Goal: Task Accomplishment & Management: Complete application form

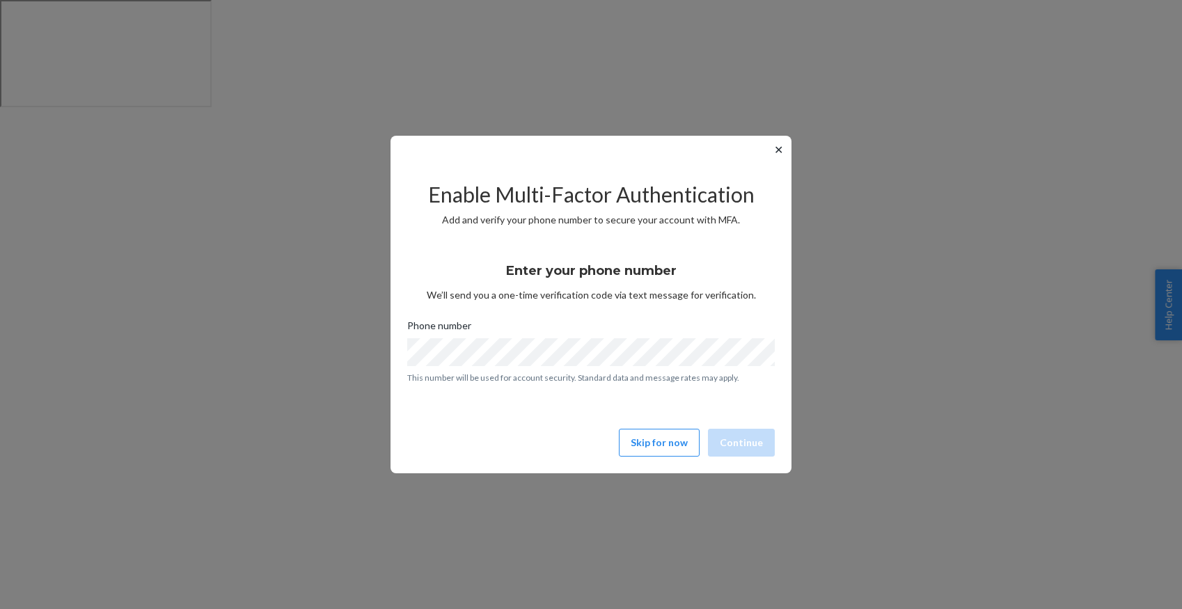
click at [768, 153] on div "✕ Enable Multi-Factor Authentication Add and verify your phone number to secure…" at bounding box center [590, 305] width 401 height 338
click at [776, 151] on button "✕" at bounding box center [778, 149] width 15 height 17
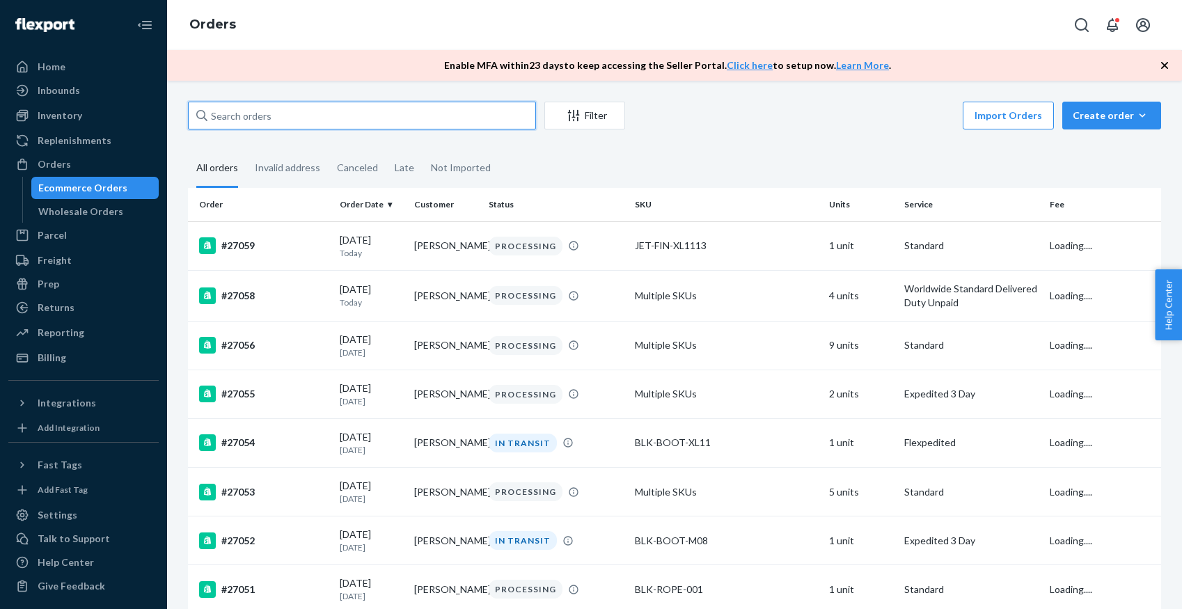
click at [356, 115] on input "text" at bounding box center [362, 116] width 348 height 28
paste input "136844788"
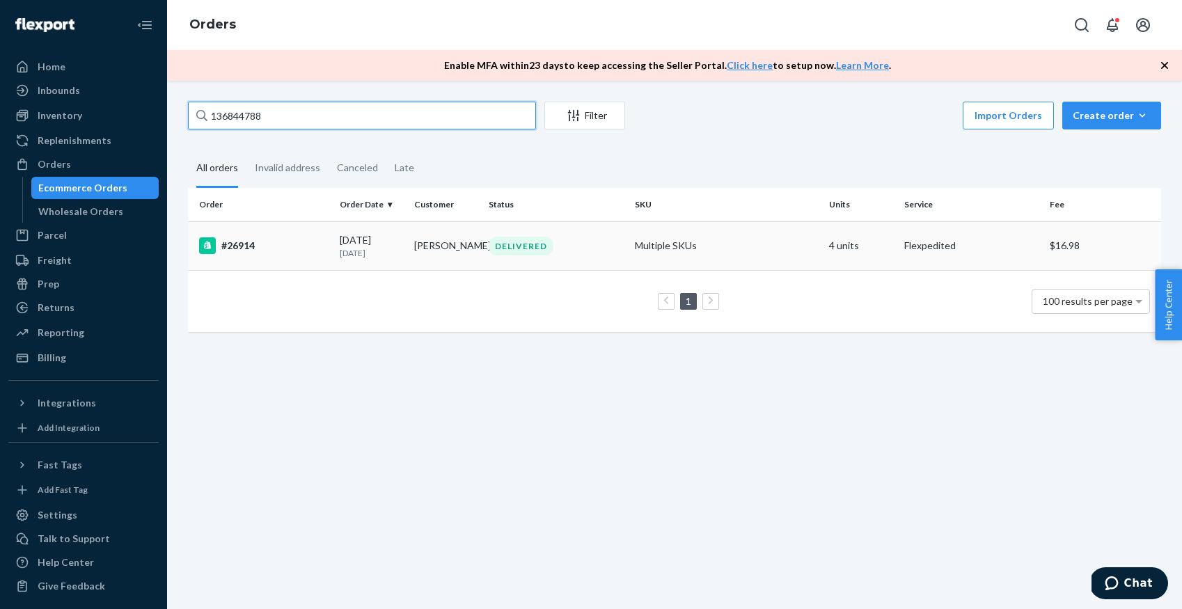
type input "136844788"
click at [242, 244] on div "#26914" at bounding box center [263, 245] width 129 height 17
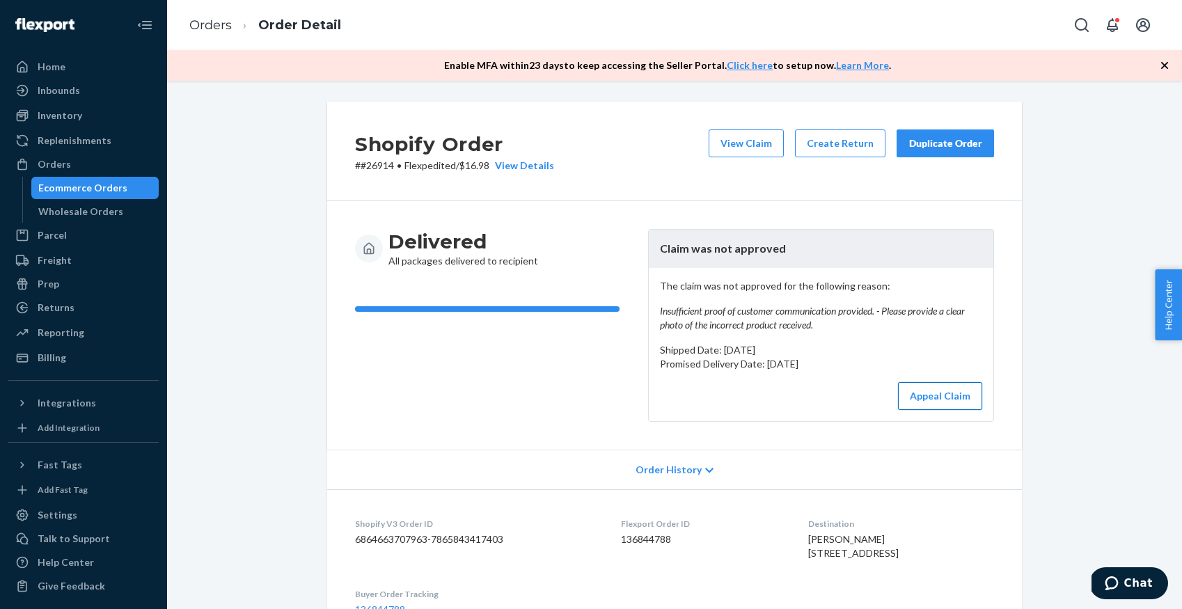
click at [937, 400] on button "Appeal Claim" at bounding box center [940, 396] width 84 height 28
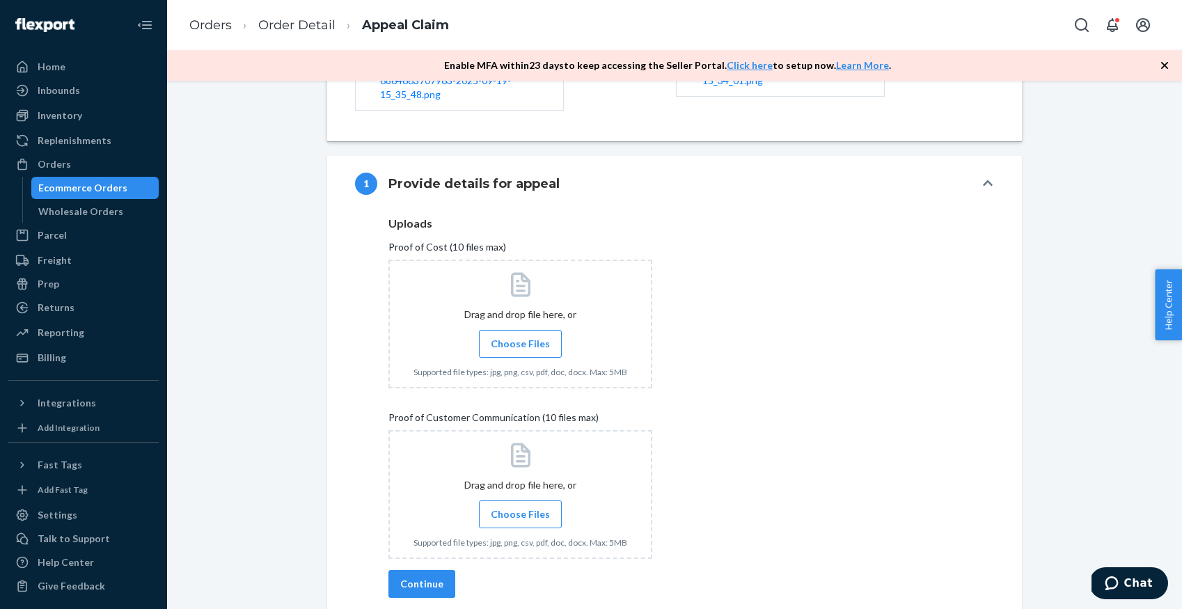
scroll to position [420, 0]
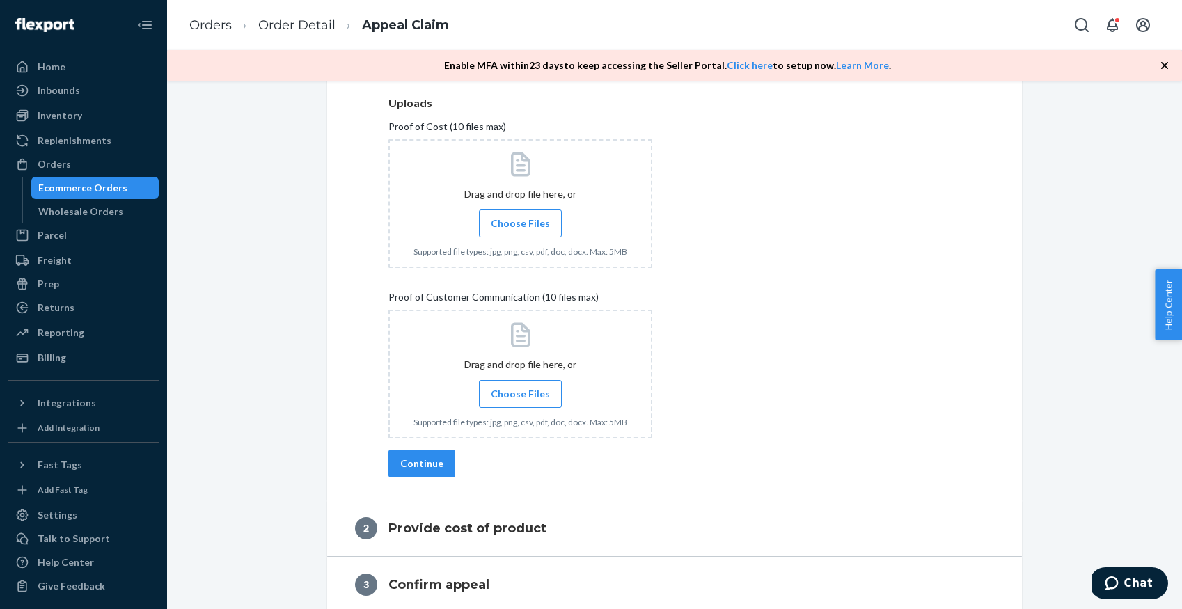
click at [624, 388] on div at bounding box center [520, 374] width 264 height 129
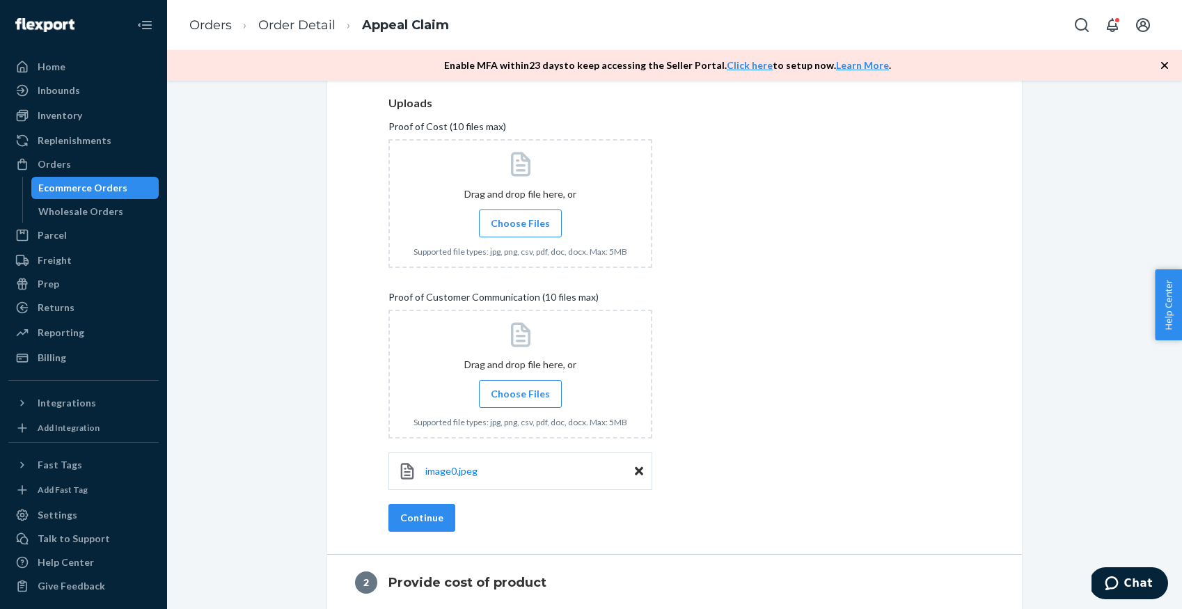
click at [753, 425] on div "Uploads Proof of Cost (10 files max) Drag and drop file here, or Choose Files S…" at bounding box center [674, 301] width 572 height 408
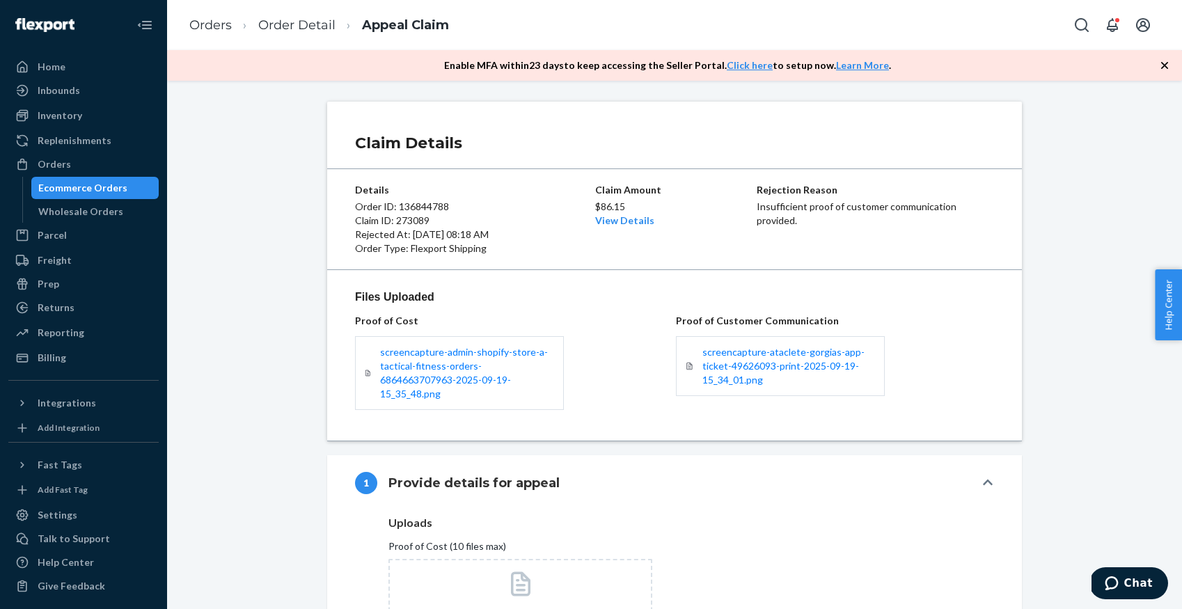
scroll to position [659, 0]
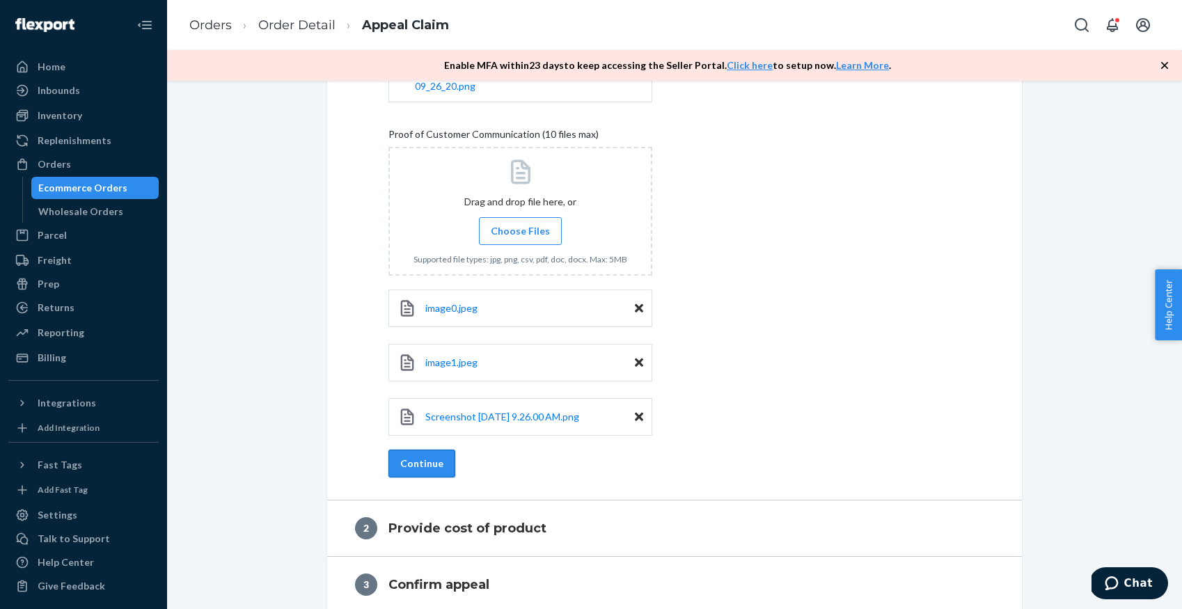
click at [418, 450] on button "Continue" at bounding box center [421, 464] width 67 height 28
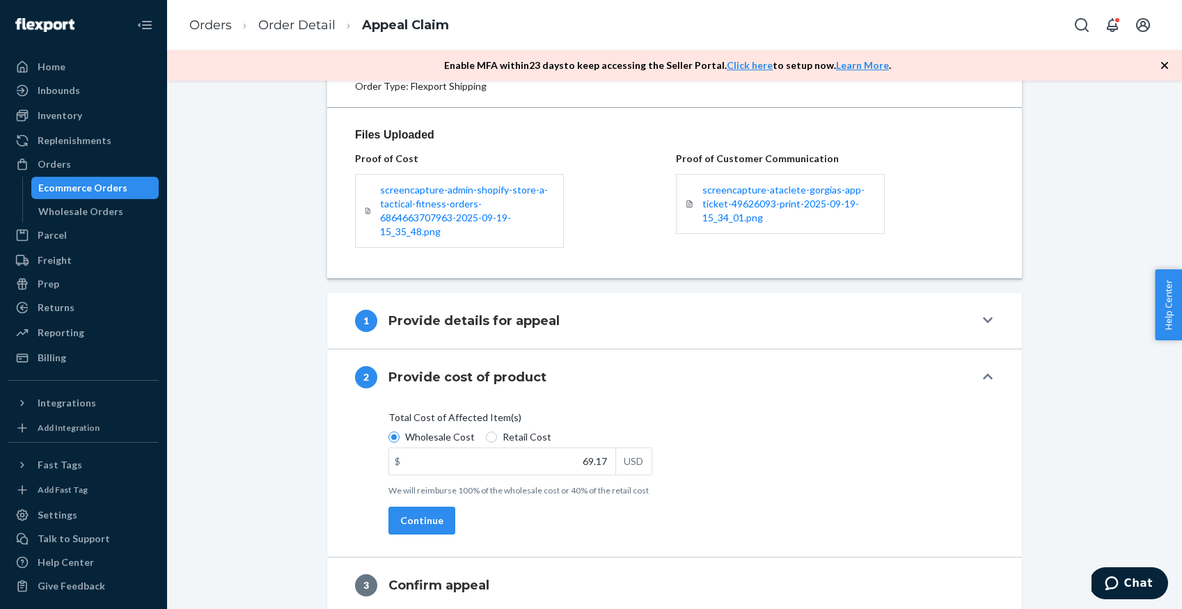
click at [497, 430] on label "Retail Cost" at bounding box center [518, 437] width 65 height 14
click at [497, 432] on input "Retail Cost" at bounding box center [491, 437] width 11 height 11
radio input "true"
radio input "false"
click at [555, 448] on input "69.17" at bounding box center [502, 461] width 226 height 26
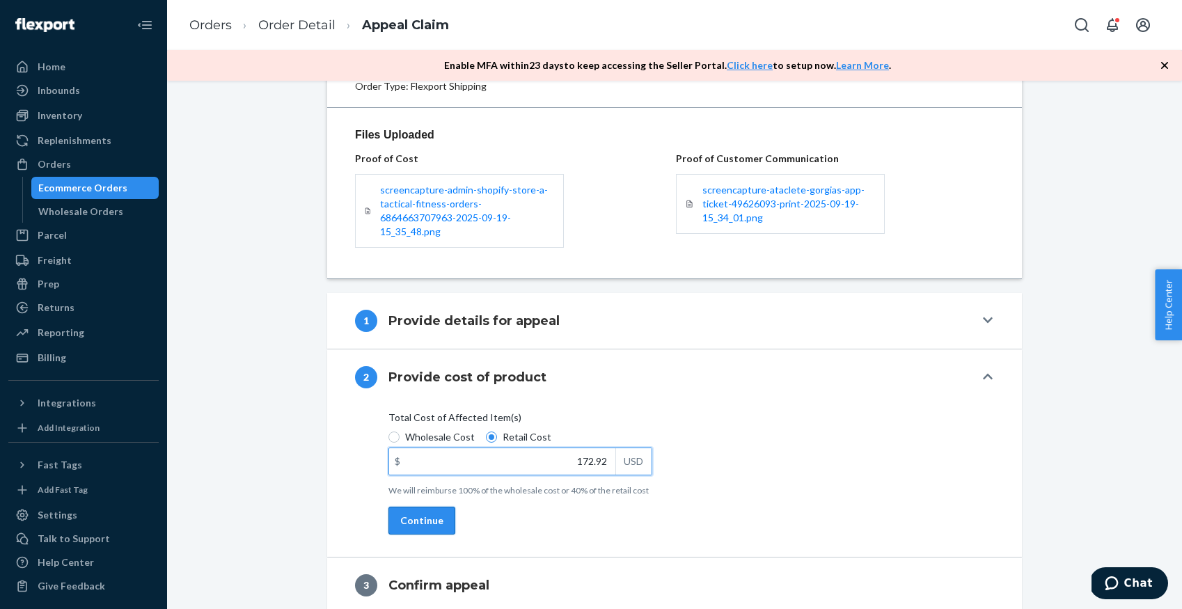
type input "172.92"
click at [424, 507] on button "Continue" at bounding box center [421, 521] width 67 height 28
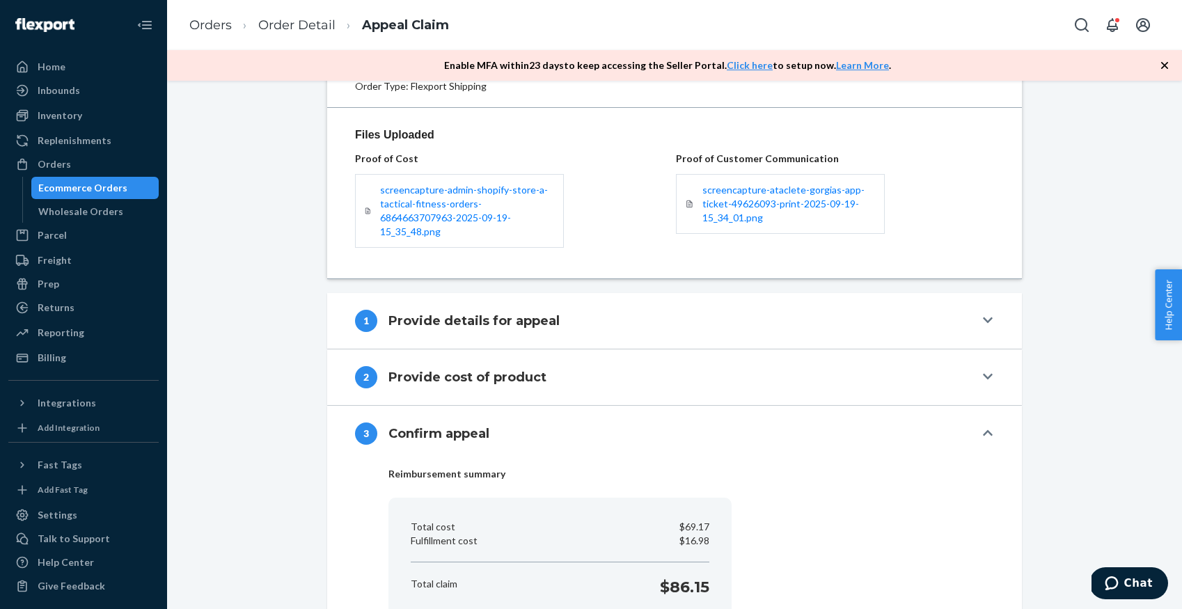
scroll to position [263, 0]
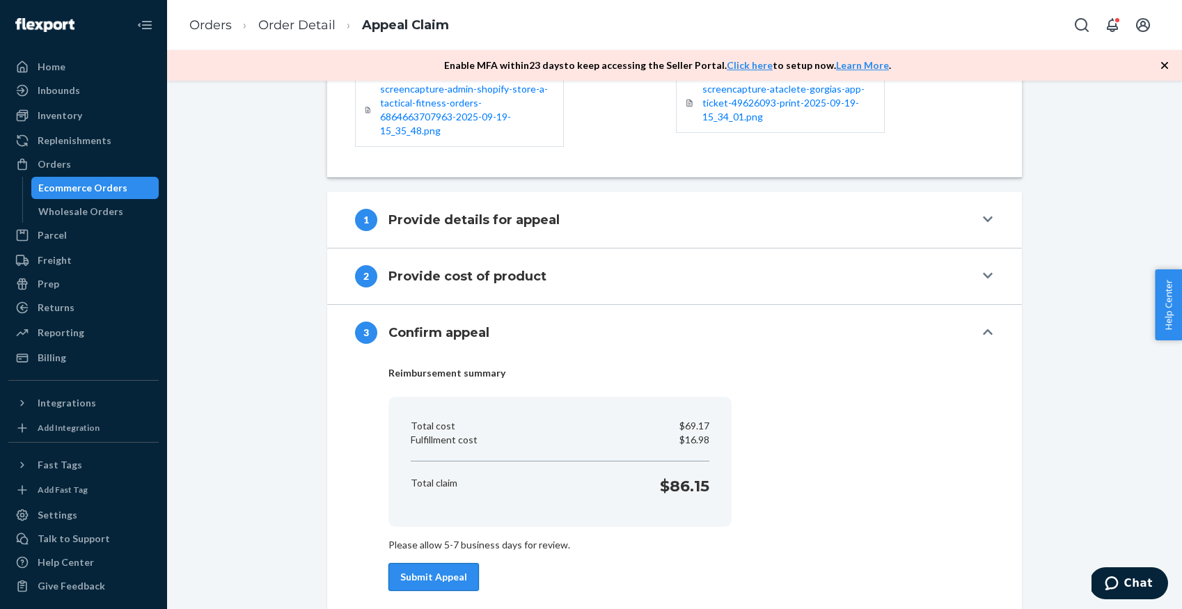
click at [442, 573] on button "Submit Appeal" at bounding box center [433, 577] width 90 height 28
